Goal: Task Accomplishment & Management: Manage account settings

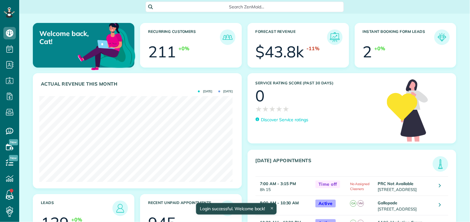
scroll to position [86, 193]
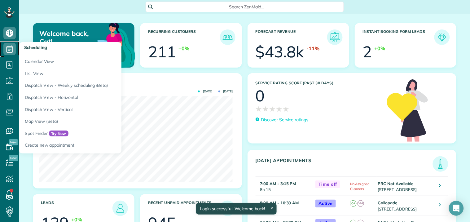
click at [13, 49] on use at bounding box center [10, 48] width 7 height 7
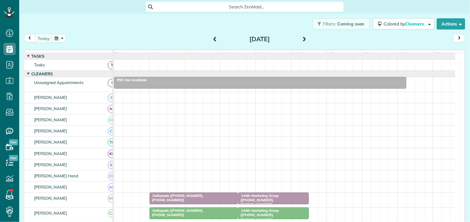
scroll to position [2, 2]
click at [59, 36] on button "button" at bounding box center [59, 38] width 14 height 8
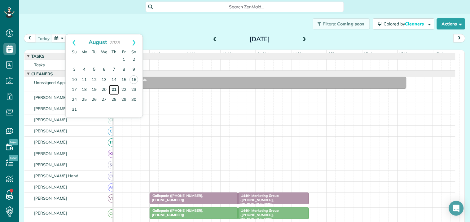
click at [115, 88] on link "21" at bounding box center [114, 90] width 10 height 10
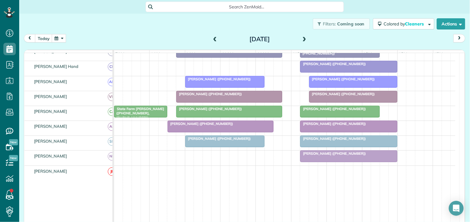
scroll to position [138, 0]
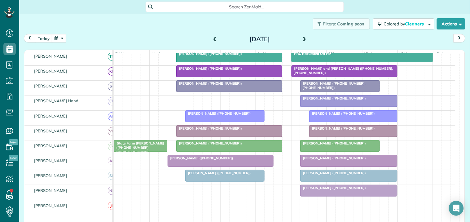
click at [336, 145] on div "Pete Ross (+18028291095)" at bounding box center [340, 143] width 76 height 4
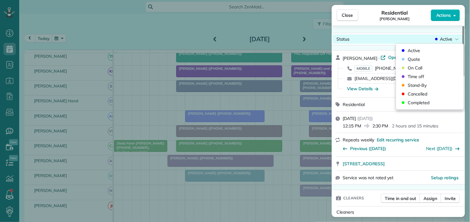
click at [448, 40] on span "Active" at bounding box center [446, 39] width 12 height 6
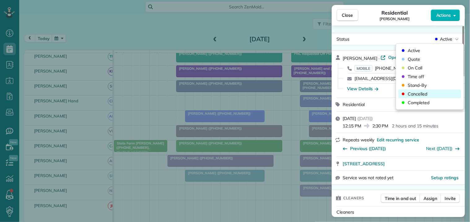
click at [418, 94] on span "Cancelled" at bounding box center [418, 94] width 20 height 6
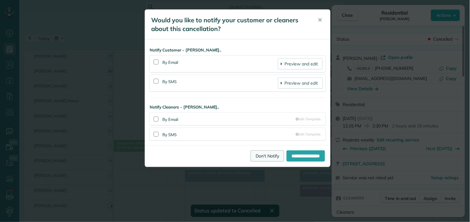
click at [263, 156] on link "Don't Notify" at bounding box center [267, 155] width 33 height 11
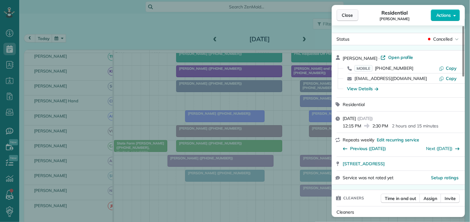
click at [344, 17] on span "Close" at bounding box center [347, 15] width 11 height 6
